Goal: Information Seeking & Learning: Learn about a topic

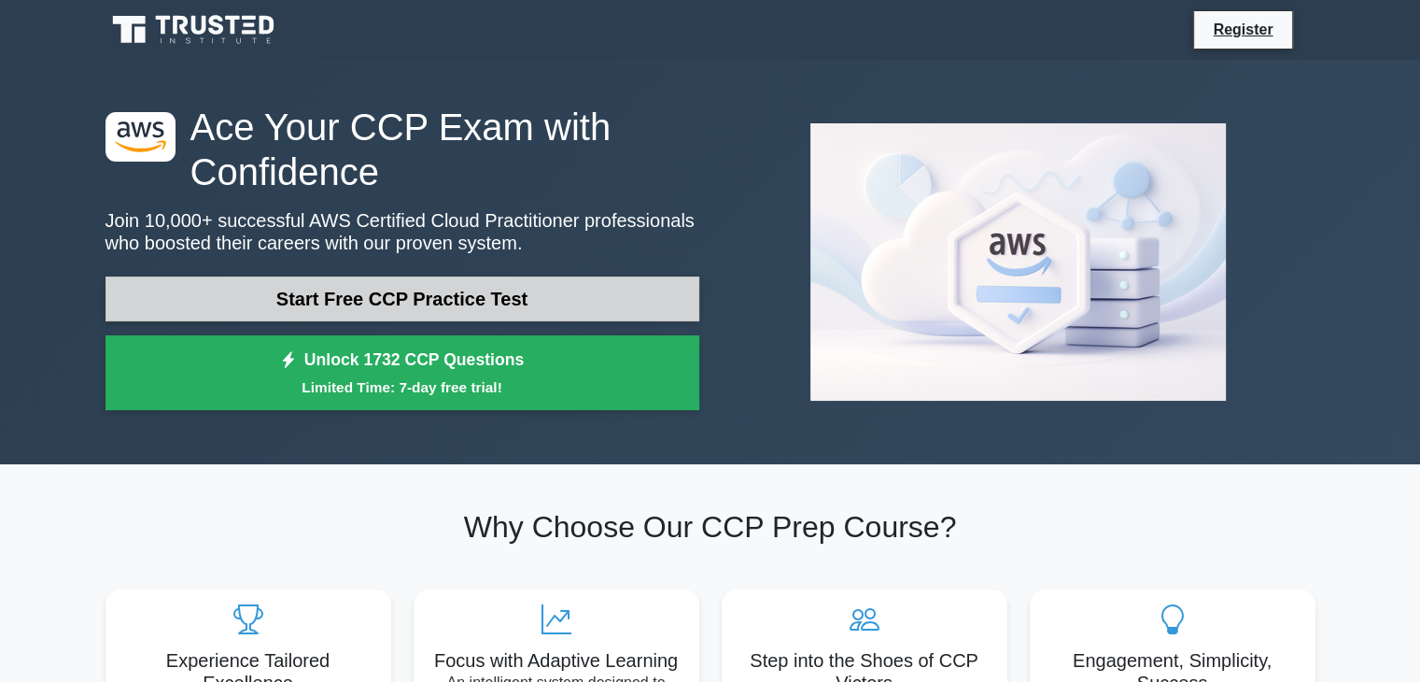
click at [419, 304] on link "Start Free CCP Practice Test" at bounding box center [403, 298] width 594 height 45
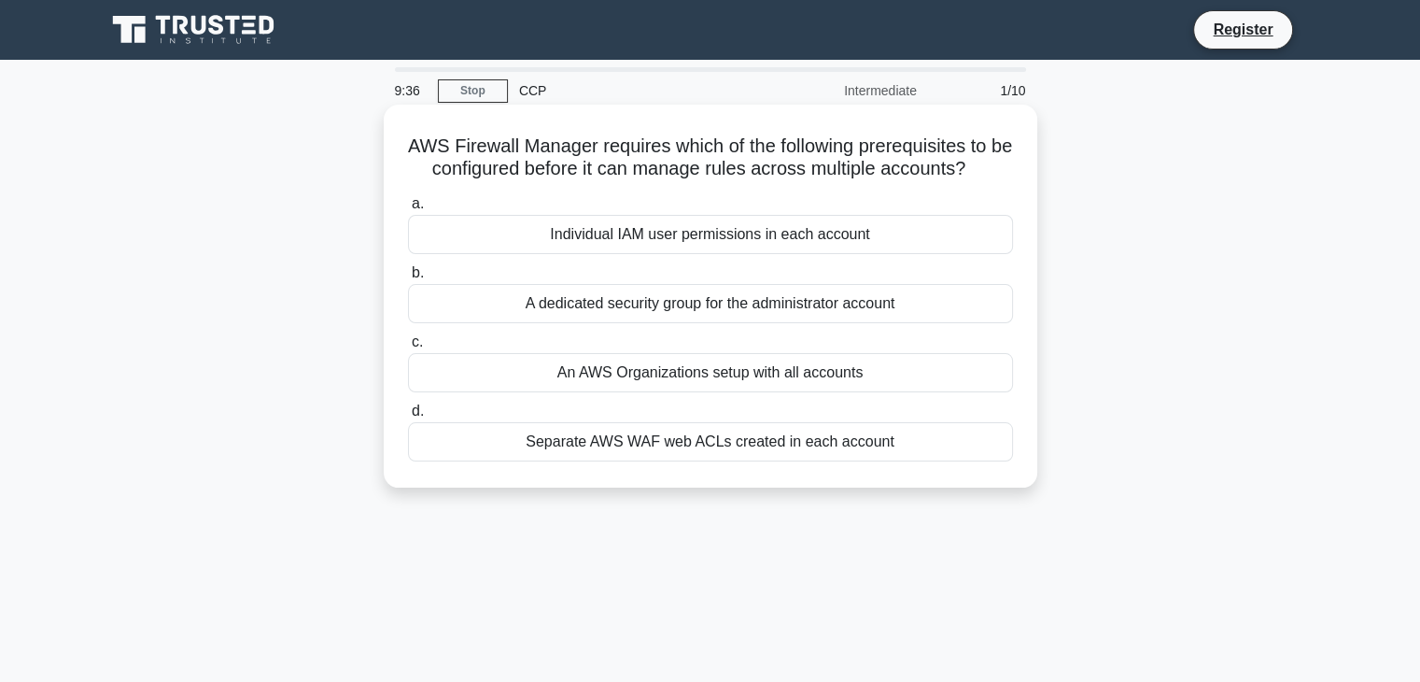
click at [700, 212] on label "a. Individual IAM user permissions in each account" at bounding box center [710, 223] width 605 height 62
click at [408, 210] on input "a. Individual IAM user permissions in each account" at bounding box center [408, 204] width 0 height 12
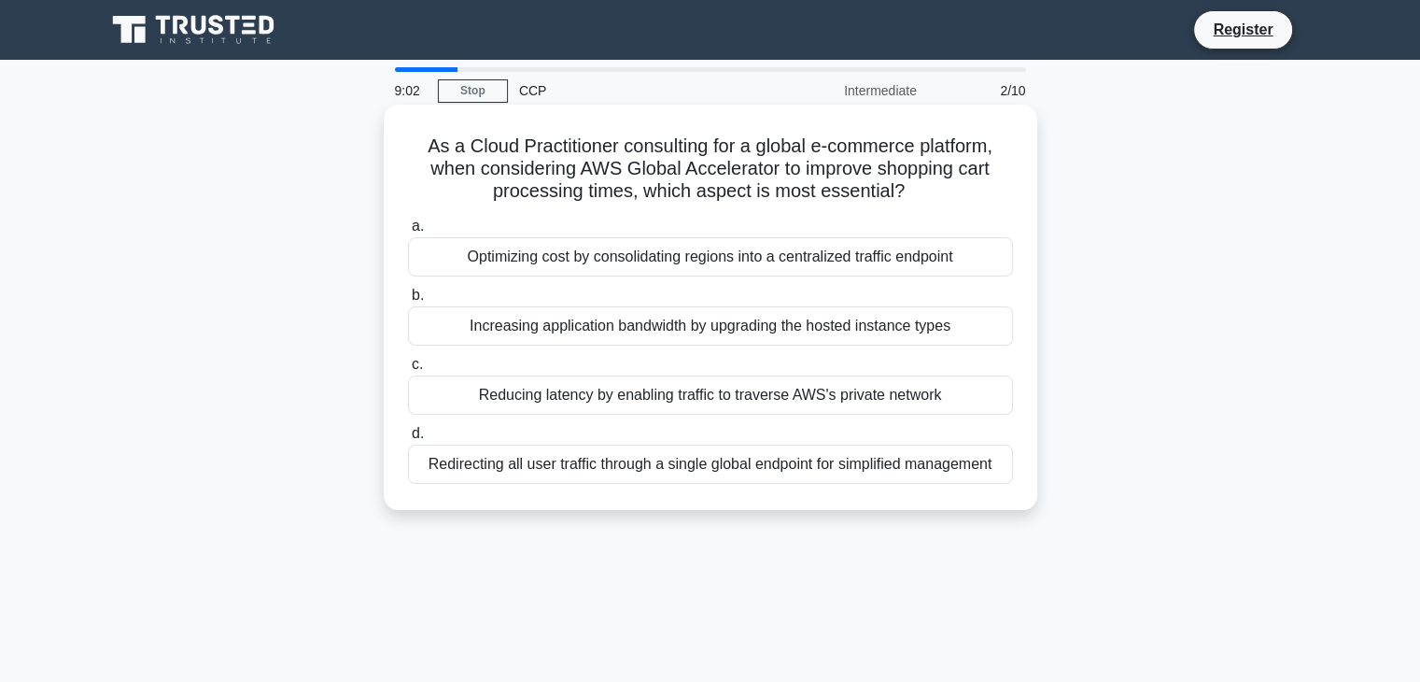
click at [662, 266] on div "Optimizing cost by consolidating regions into a centralized traffic endpoint" at bounding box center [710, 256] width 605 height 39
click at [408, 233] on input "a. Optimizing cost by consolidating regions into a centralized traffic endpoint" at bounding box center [408, 226] width 0 height 12
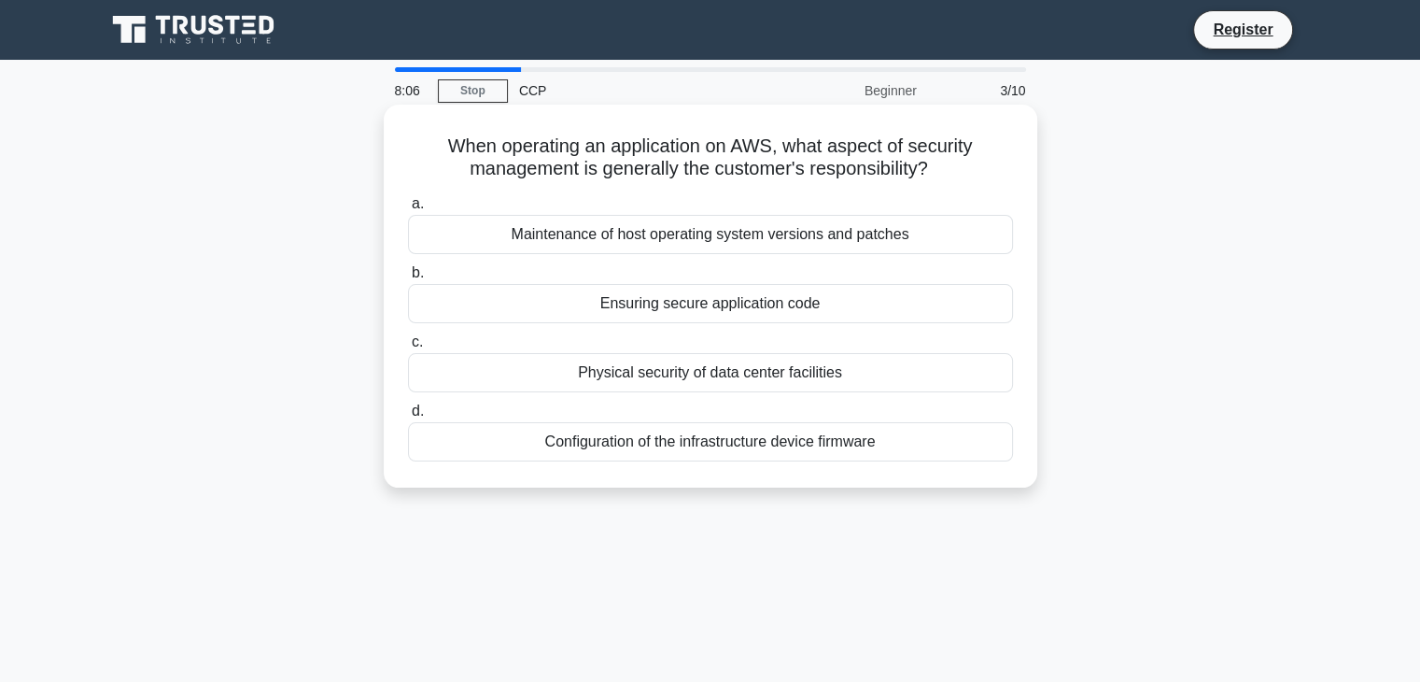
click at [767, 312] on div "Ensuring secure application code" at bounding box center [710, 303] width 605 height 39
click at [408, 279] on input "b. Ensuring secure application code" at bounding box center [408, 273] width 0 height 12
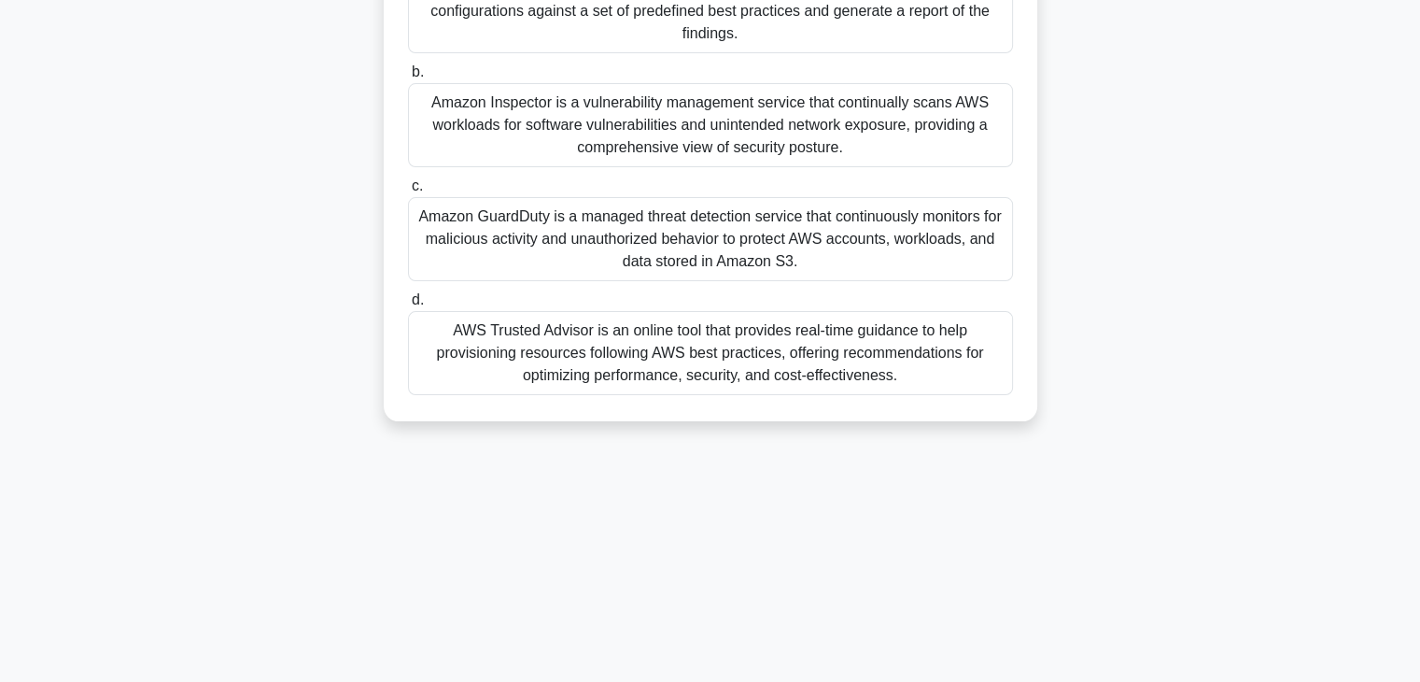
scroll to position [275, 0]
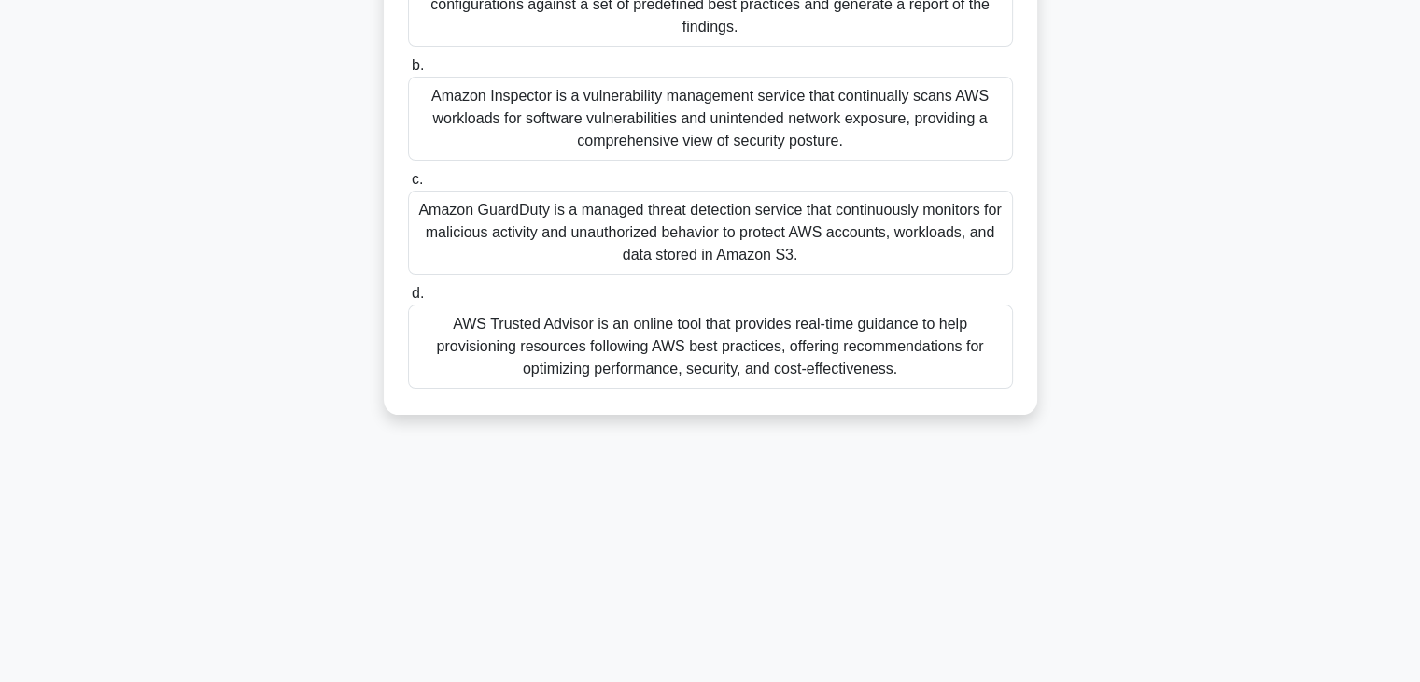
click at [614, 359] on div "AWS Trusted Advisor is an online tool that provides real-time guidance to help …" at bounding box center [710, 346] width 605 height 84
click at [408, 300] on input "d. AWS Trusted Advisor is an online tool that provides real-time guidance to he…" at bounding box center [408, 294] width 0 height 12
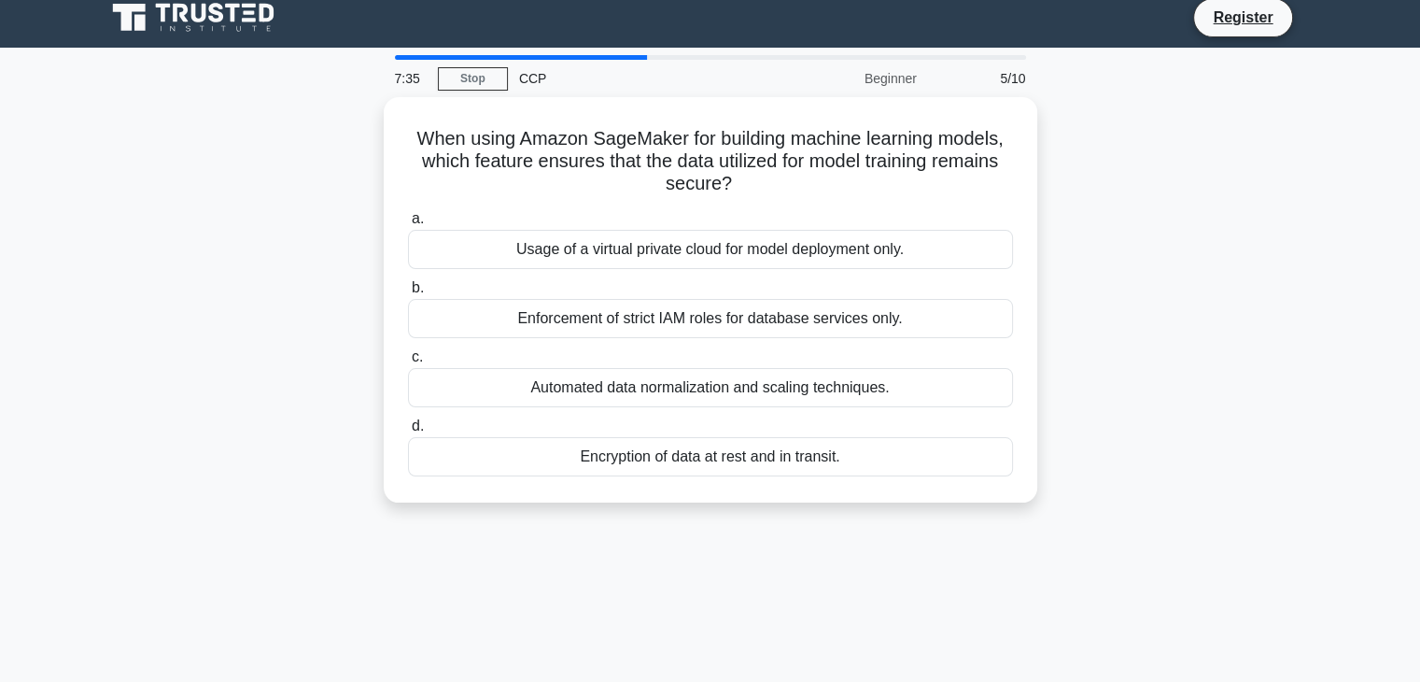
scroll to position [0, 0]
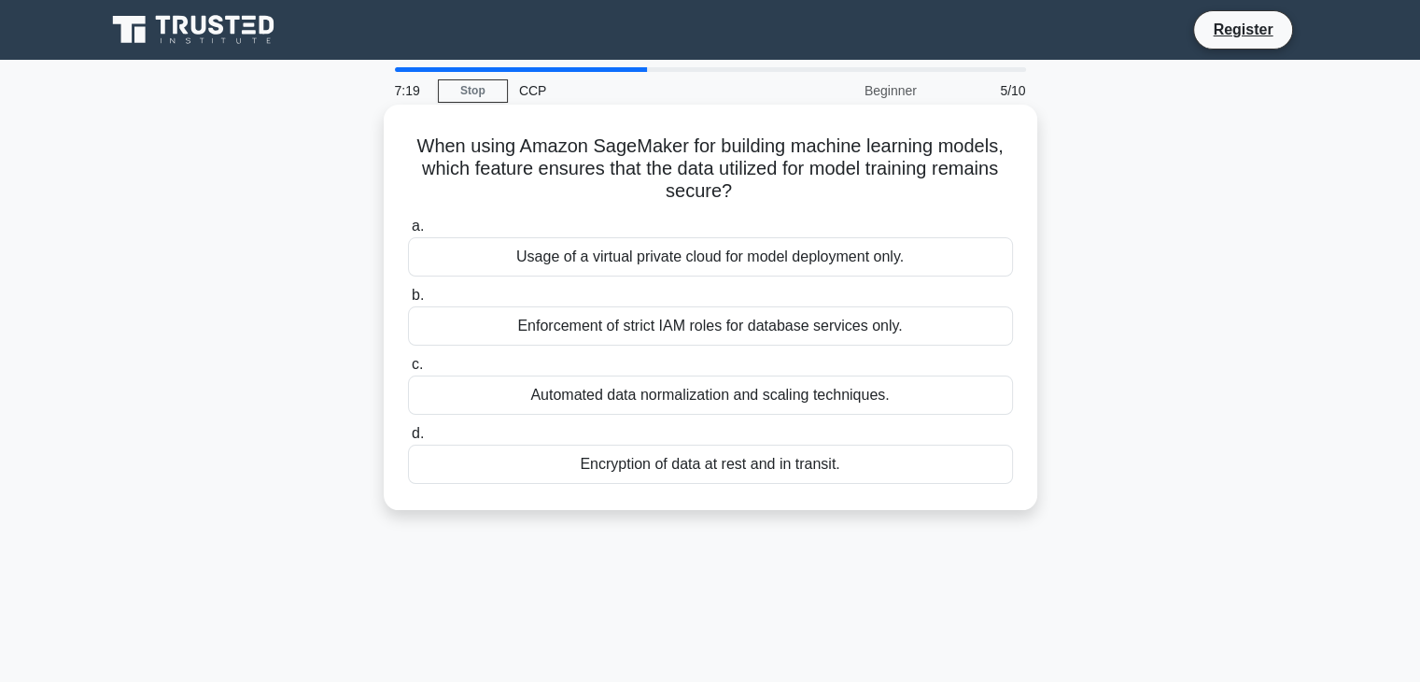
click at [765, 401] on div "Automated data normalization and scaling techniques." at bounding box center [710, 394] width 605 height 39
click at [408, 371] on input "c. Automated data normalization and scaling techniques." at bounding box center [408, 365] width 0 height 12
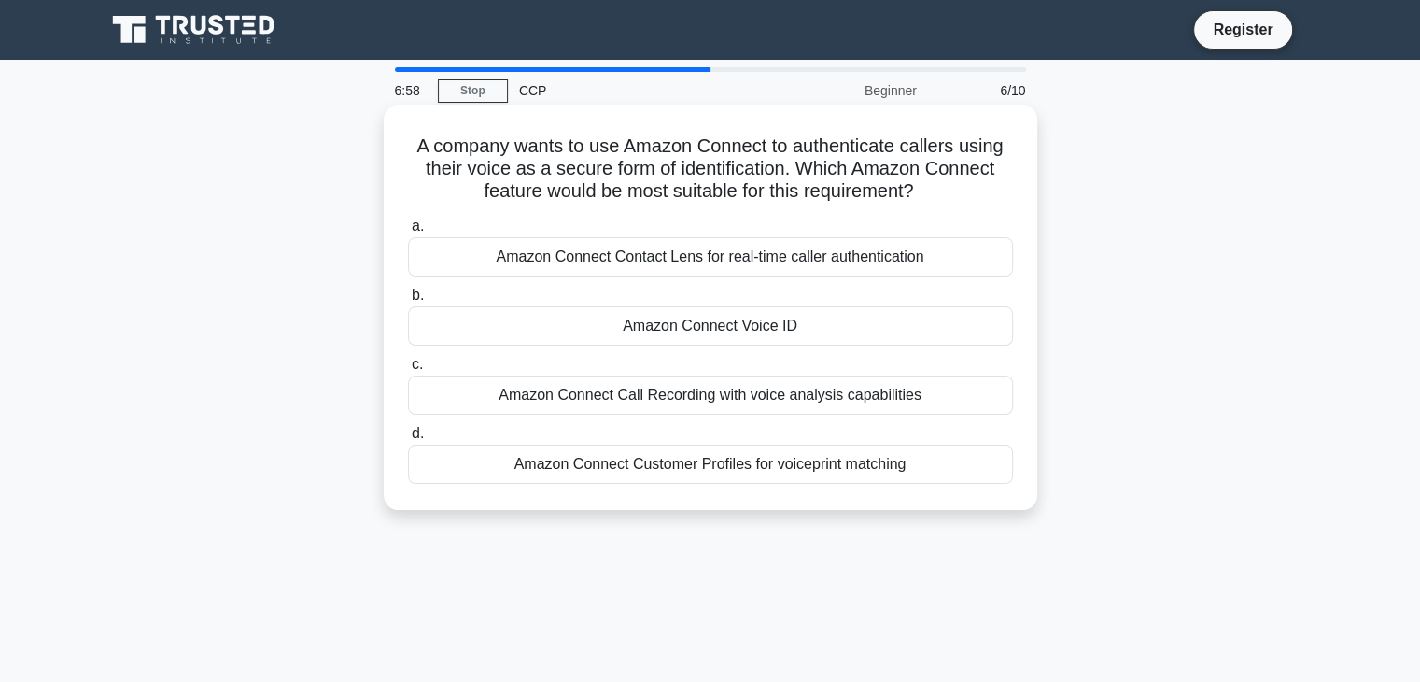
click at [738, 464] on div "Amazon Connect Customer Profiles for voiceprint matching" at bounding box center [710, 463] width 605 height 39
click at [408, 440] on input "d. Amazon Connect Customer Profiles for voiceprint matching" at bounding box center [408, 434] width 0 height 12
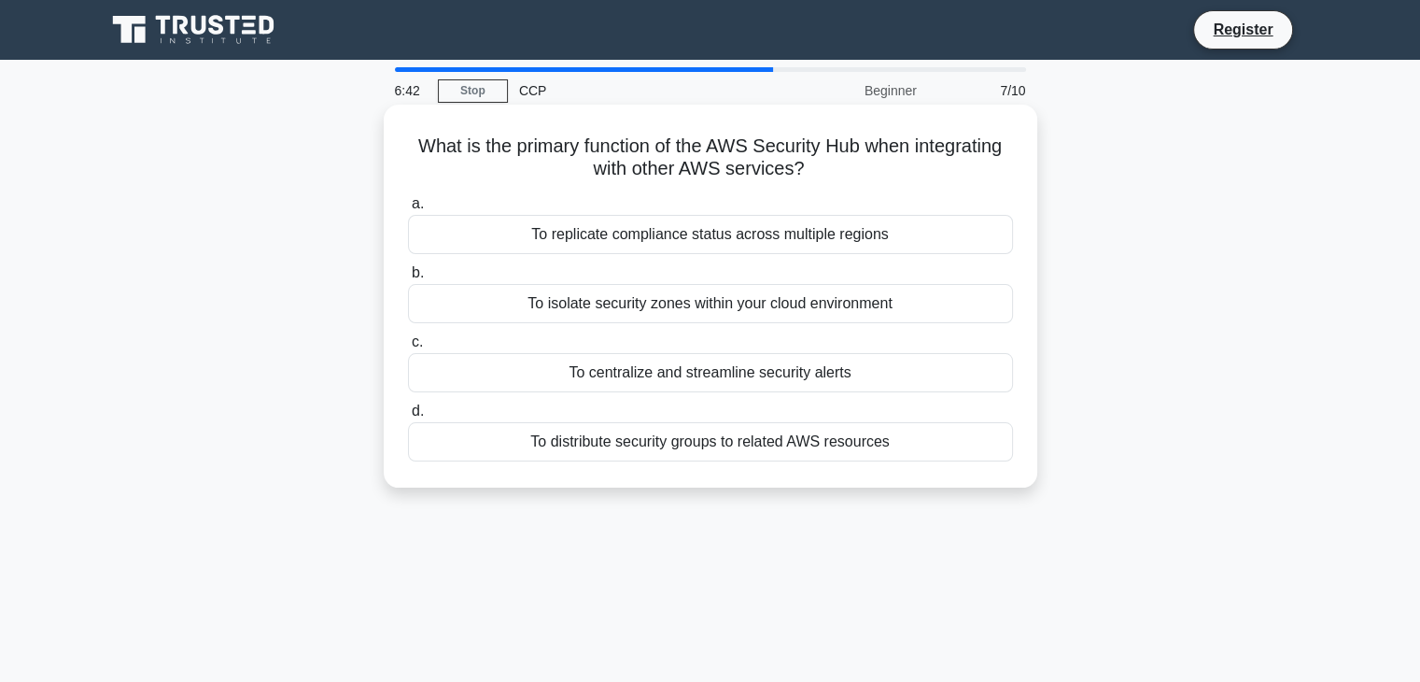
click at [672, 388] on div "To centralize and streamline security alerts" at bounding box center [710, 372] width 605 height 39
click at [408, 348] on input "c. To centralize and streamline security alerts" at bounding box center [408, 342] width 0 height 12
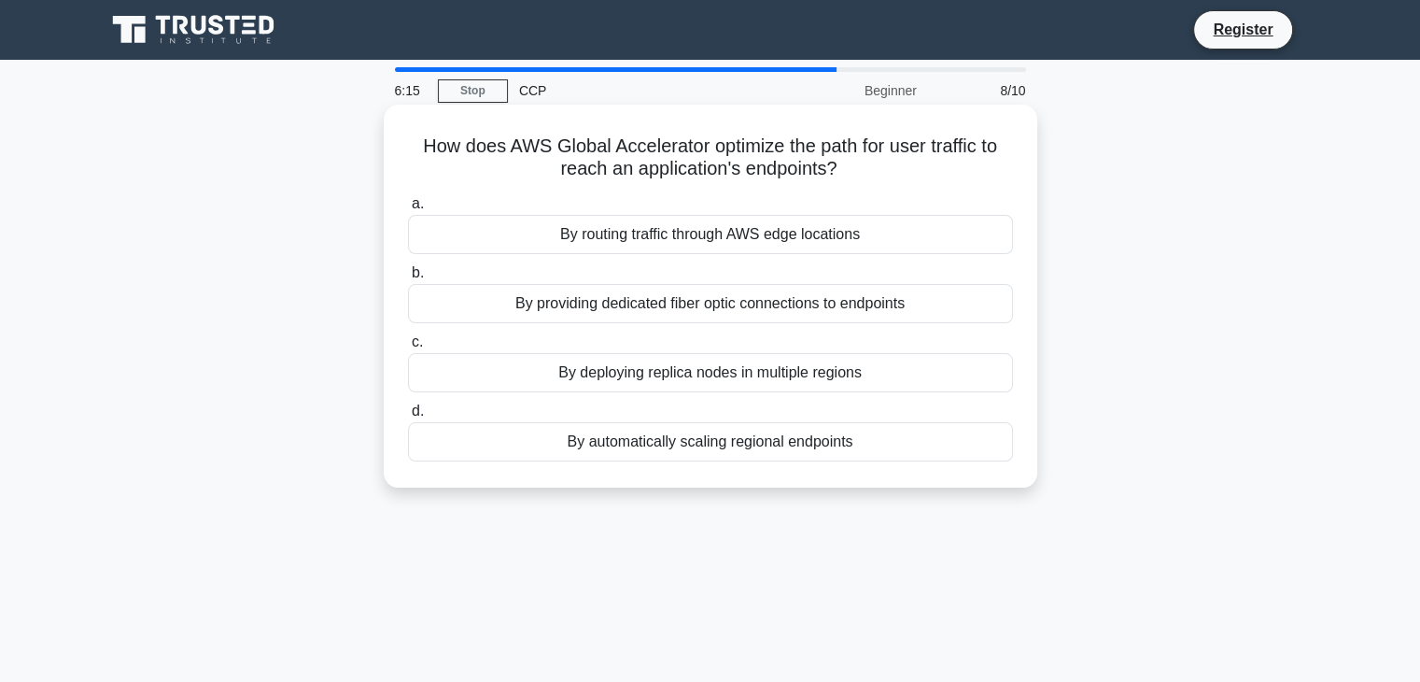
click at [759, 250] on div "By routing traffic through AWS edge locations" at bounding box center [710, 234] width 605 height 39
click at [408, 210] on input "a. By routing traffic through AWS edge locations" at bounding box center [408, 204] width 0 height 12
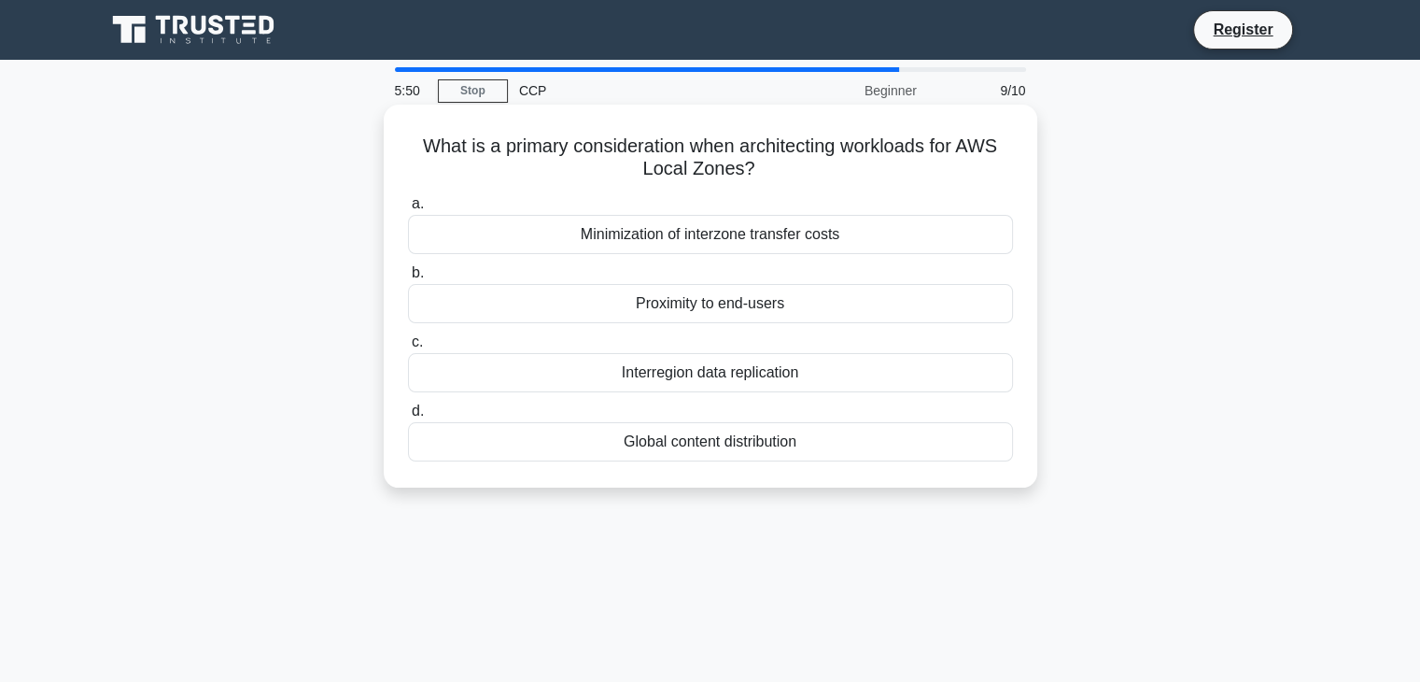
click at [663, 310] on div "Proximity to end-users" at bounding box center [710, 303] width 605 height 39
click at [408, 279] on input "b. Proximity to end-users" at bounding box center [408, 273] width 0 height 12
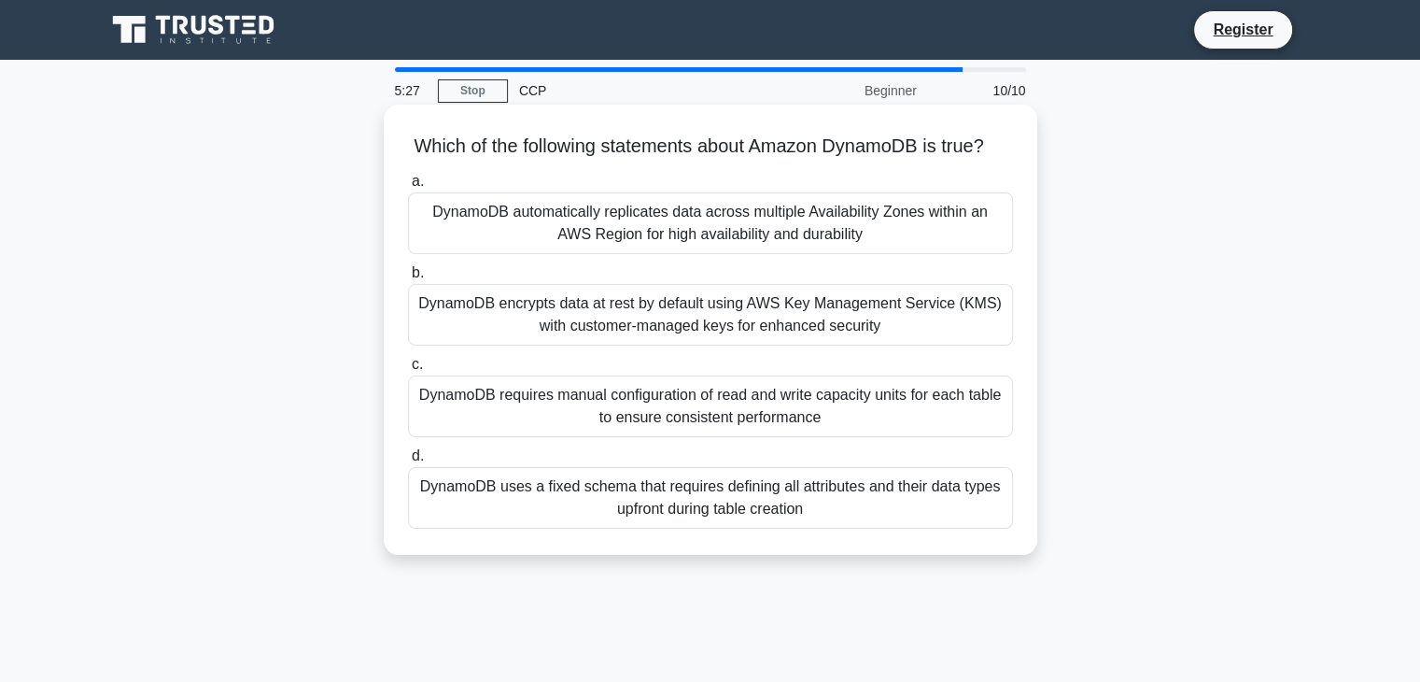
click at [697, 345] on div "DynamoDB encrypts data at rest by default using AWS Key Management Service (KMS…" at bounding box center [710, 315] width 605 height 62
click at [408, 279] on input "b. DynamoDB encrypts data at rest by default using AWS Key Management Service (…" at bounding box center [408, 273] width 0 height 12
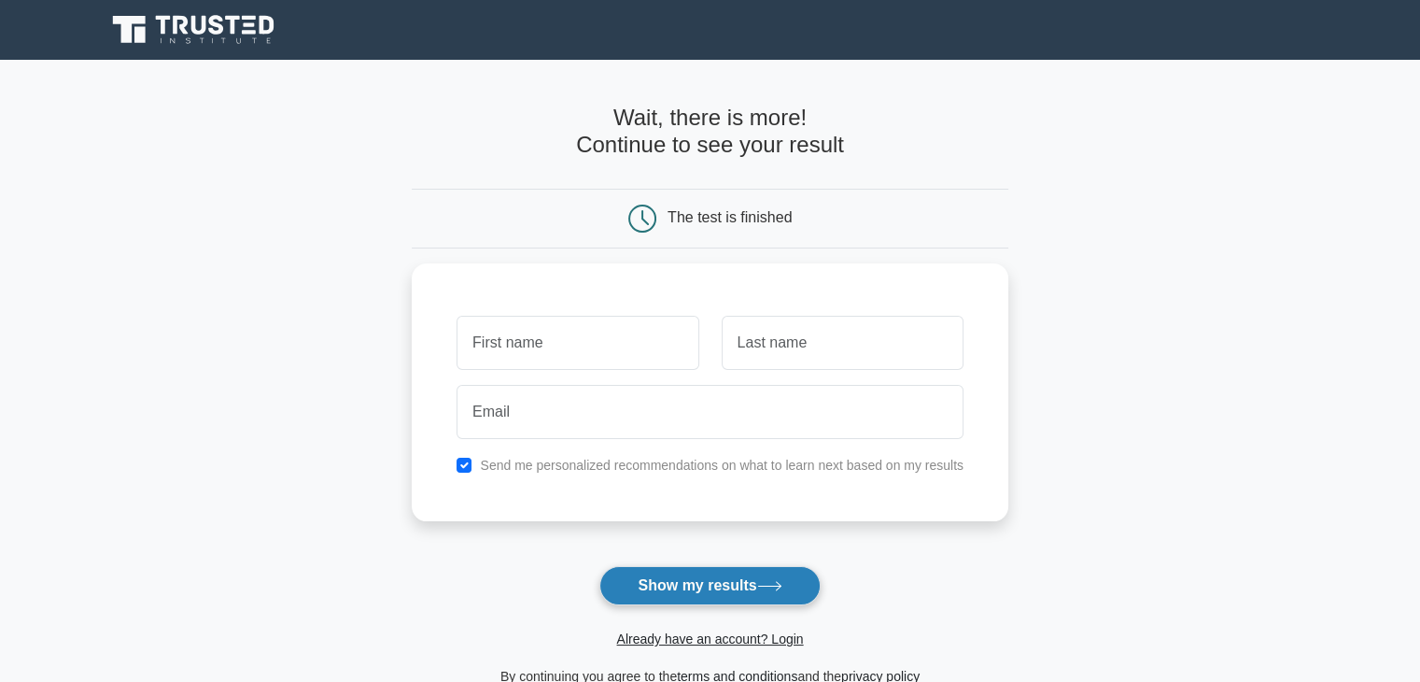
click at [680, 591] on button "Show my results" at bounding box center [709, 585] width 220 height 39
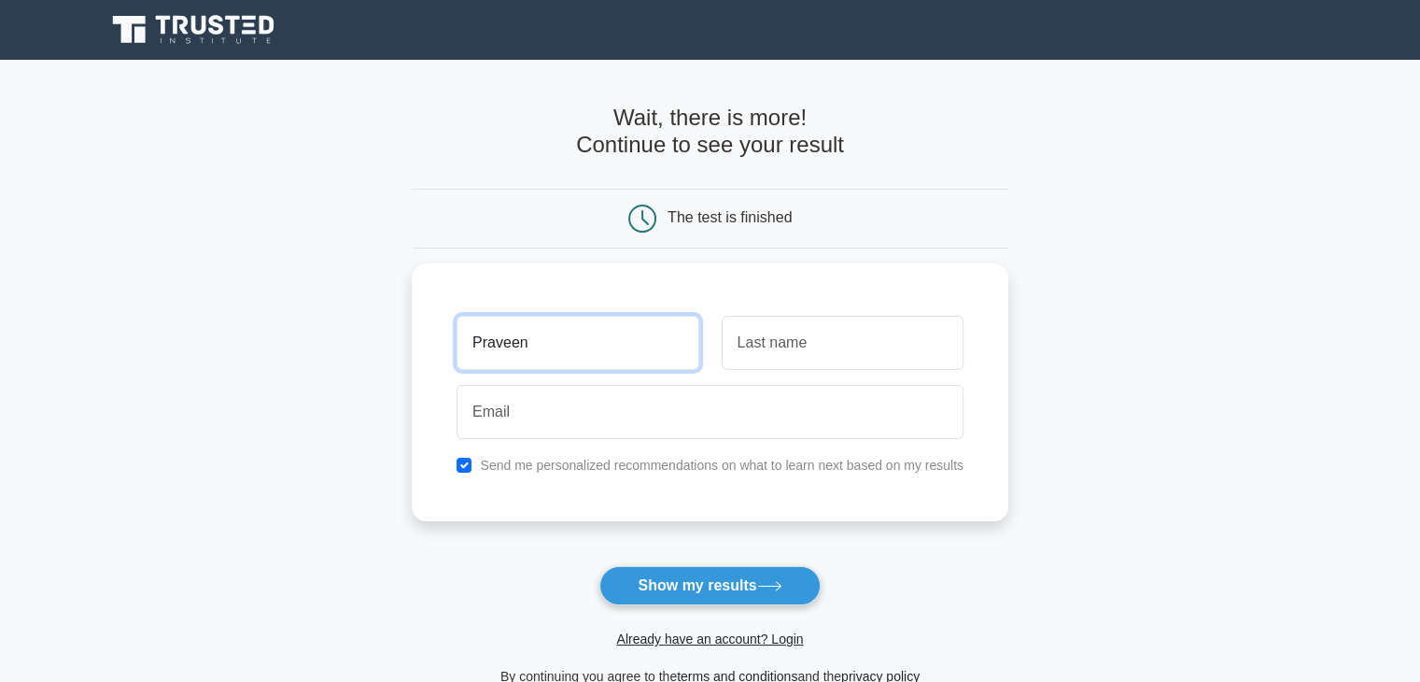
type input "Praveen"
